Goal: Information Seeking & Learning: Learn about a topic

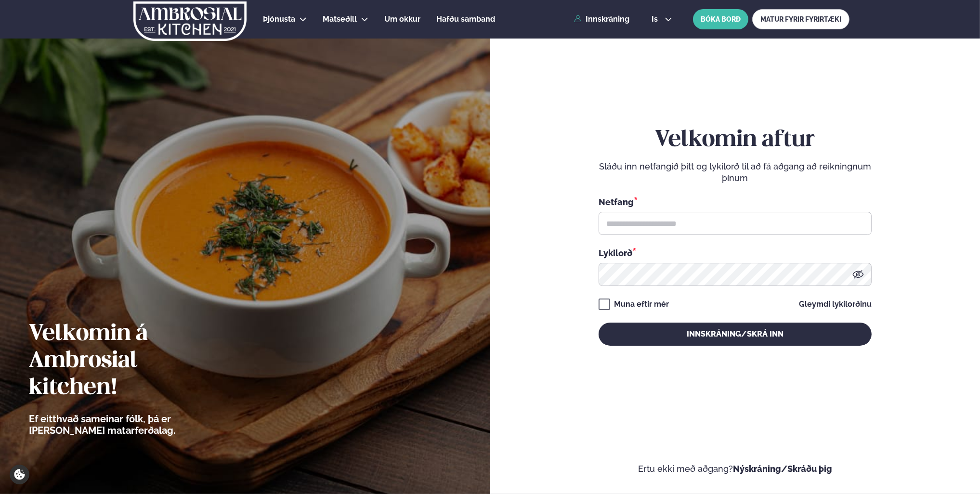
type input "**********"
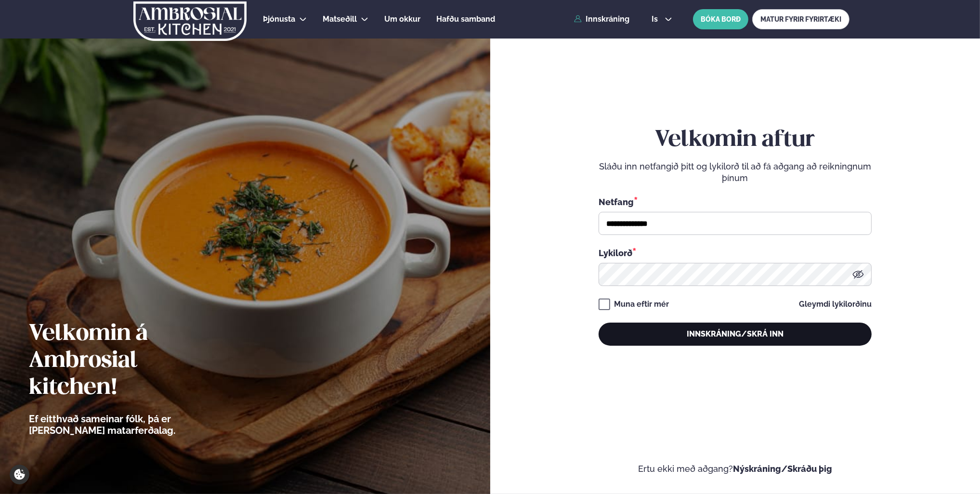
click at [692, 337] on button "Innskráning/Skrá inn" at bounding box center [734, 334] width 273 height 23
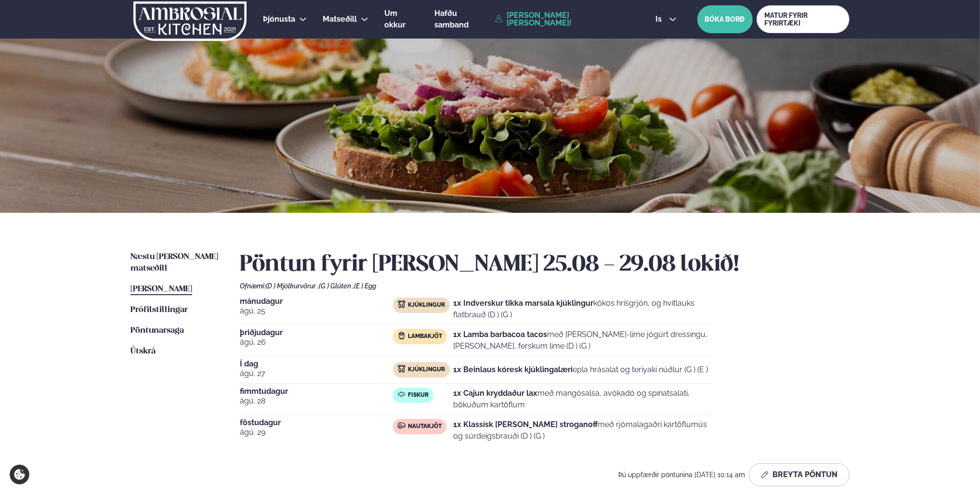
click at [664, 13] on div "is en is BÓKA BORÐ MATUR FYRIR FYRIRTÆKI" at bounding box center [749, 19] width 202 height 28
click at [669, 20] on icon at bounding box center [673, 19] width 8 height 8
click at [666, 39] on link "en" at bounding box center [666, 36] width 36 height 19
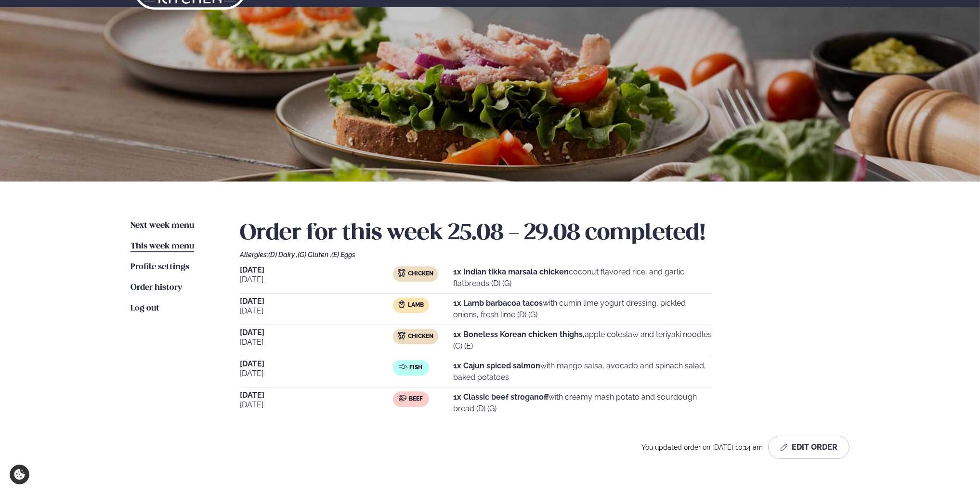
scroll to position [48, 0]
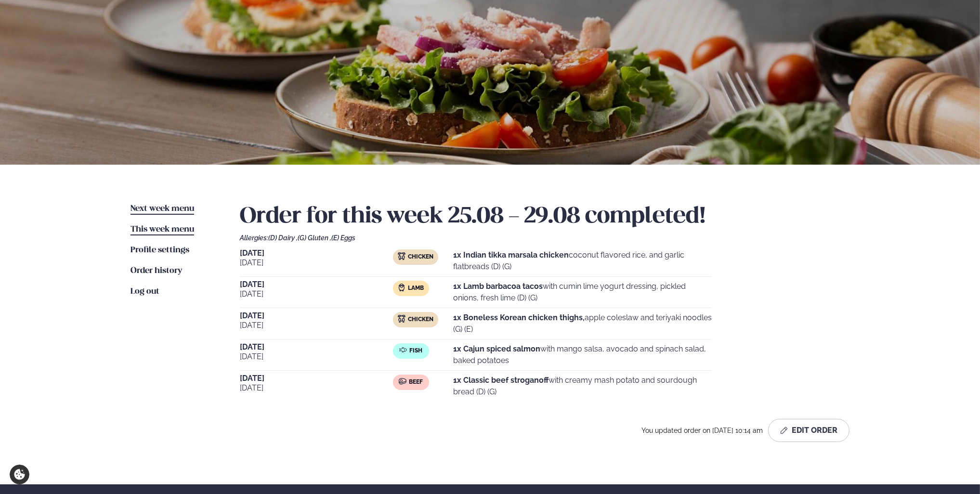
click at [151, 209] on span "Next week menu" at bounding box center [162, 209] width 64 height 8
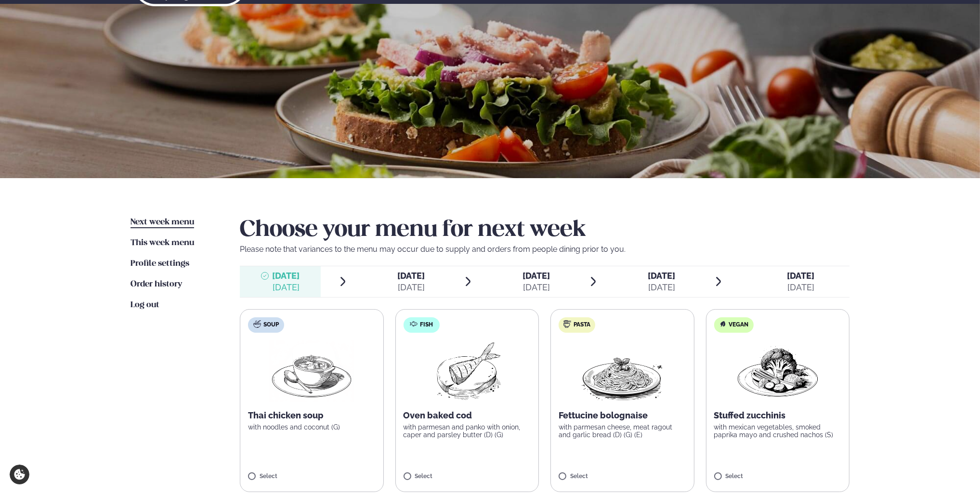
scroll to position [144, 0]
